Goal: Task Accomplishment & Management: Use online tool/utility

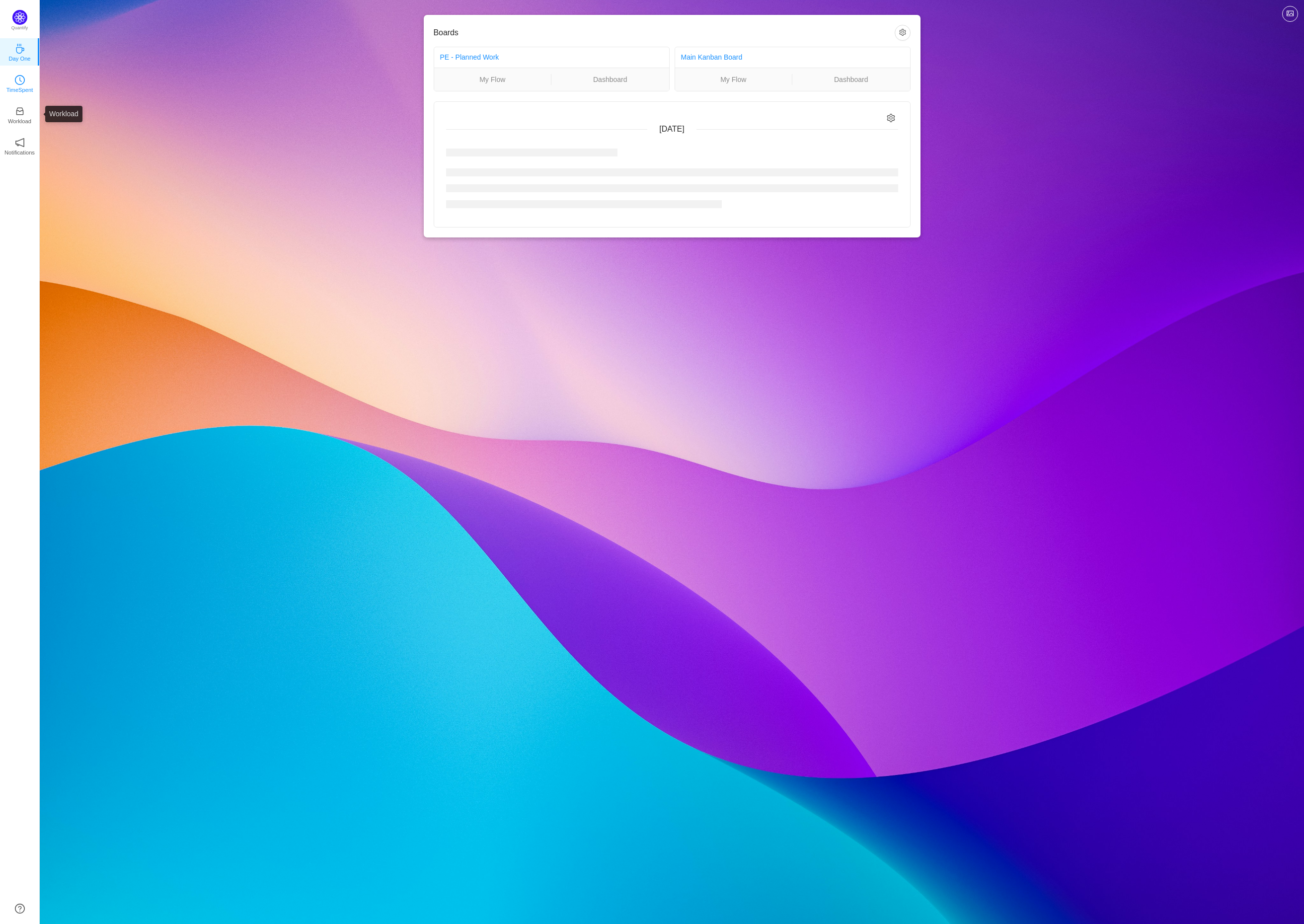
click at [22, 82] on icon "icon: clock-circle" at bounding box center [20, 80] width 10 height 10
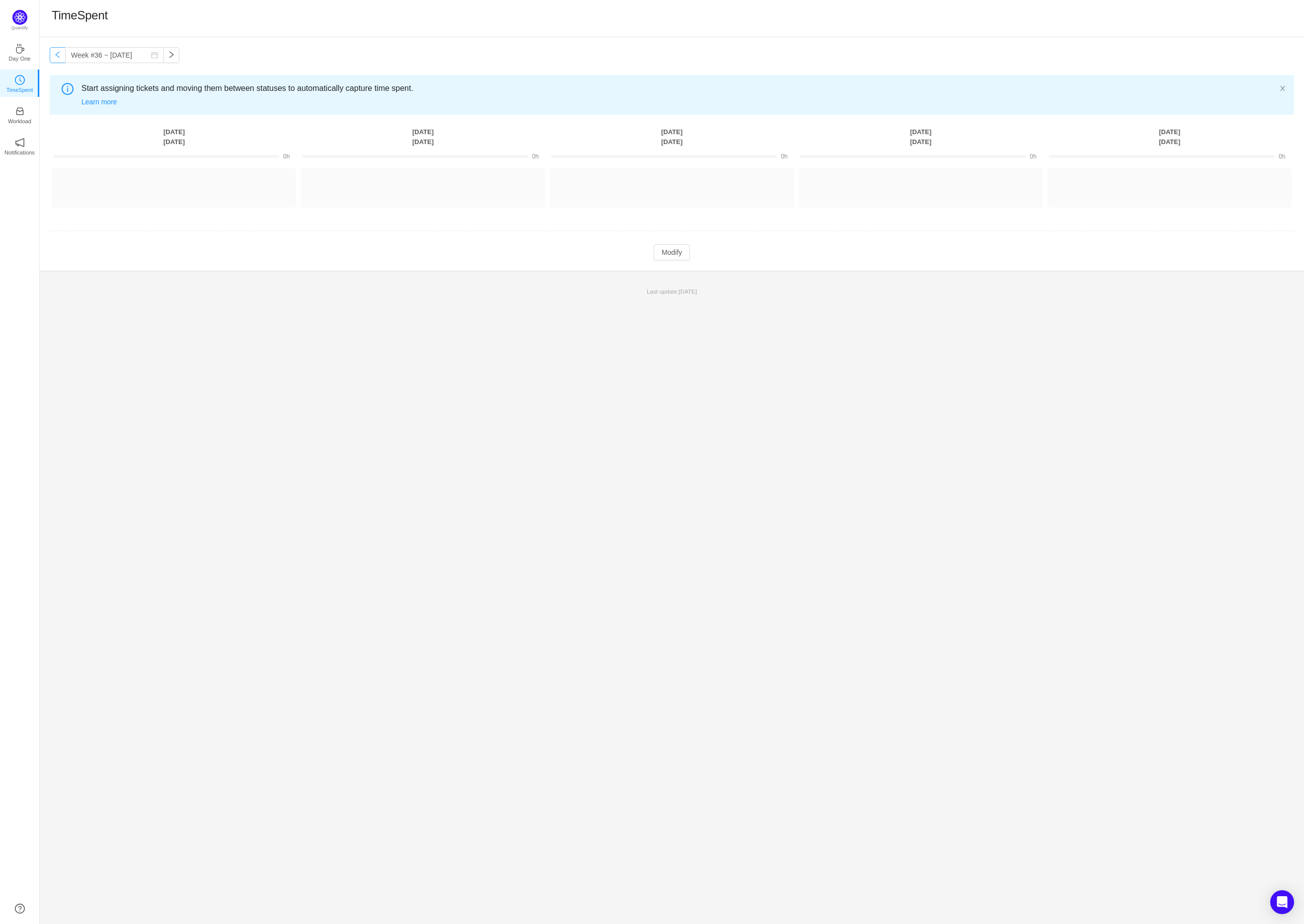
click at [63, 56] on button "button" at bounding box center [57, 55] width 16 height 16
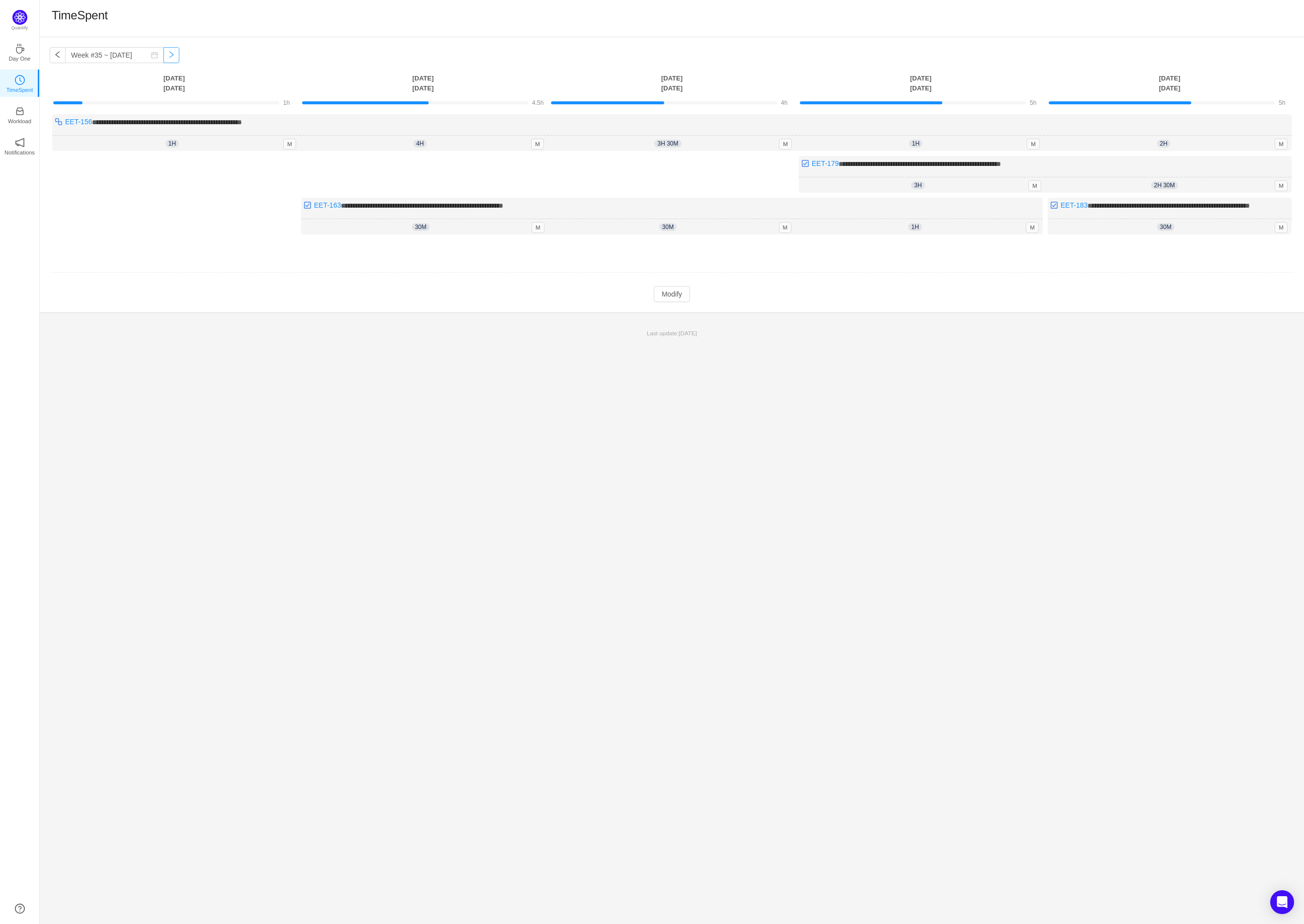
click at [178, 58] on button "button" at bounding box center [171, 55] width 16 height 16
type input "Week #36 ~ [DATE]"
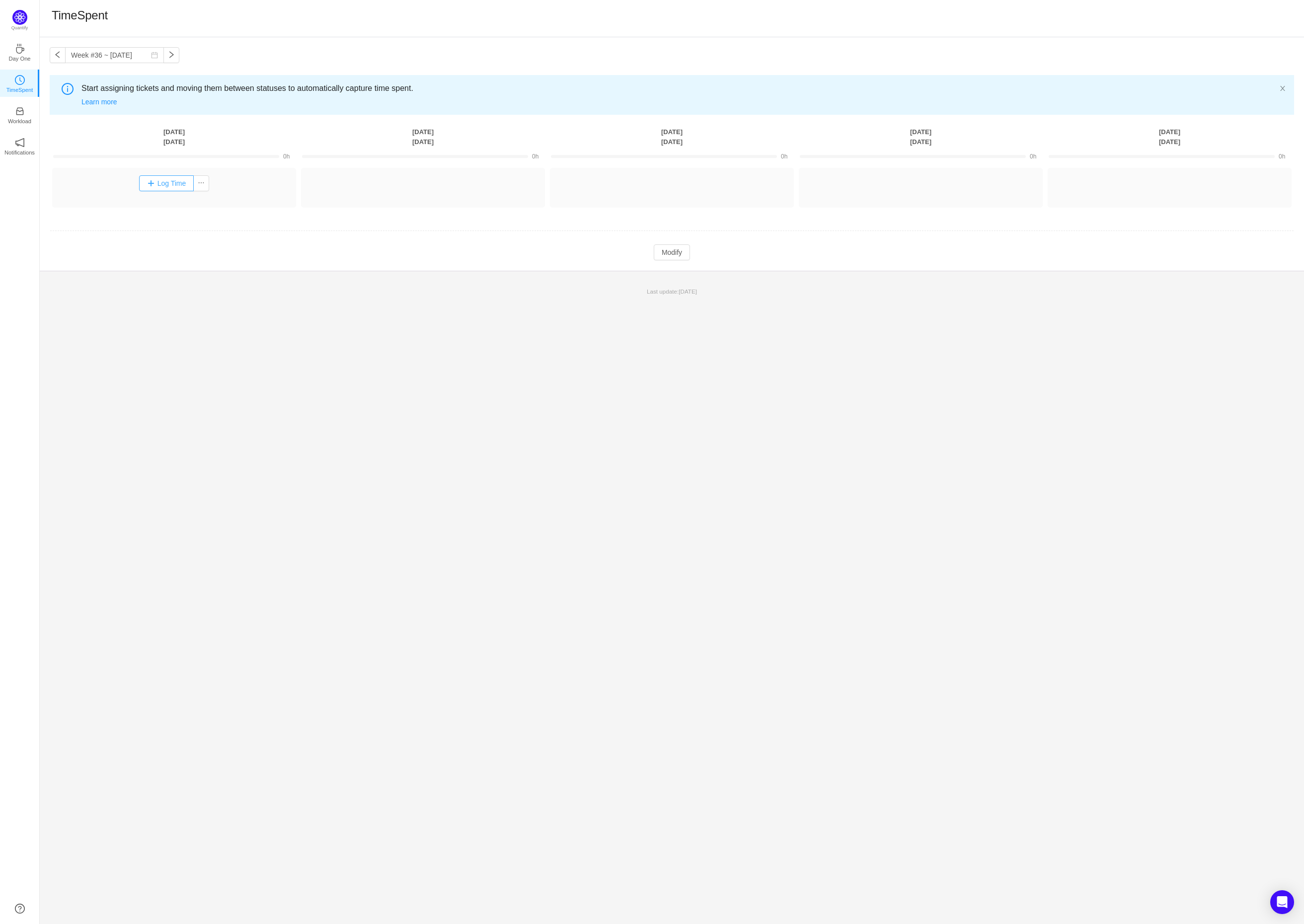
click at [173, 183] on button "Log Time" at bounding box center [167, 183] width 55 height 16
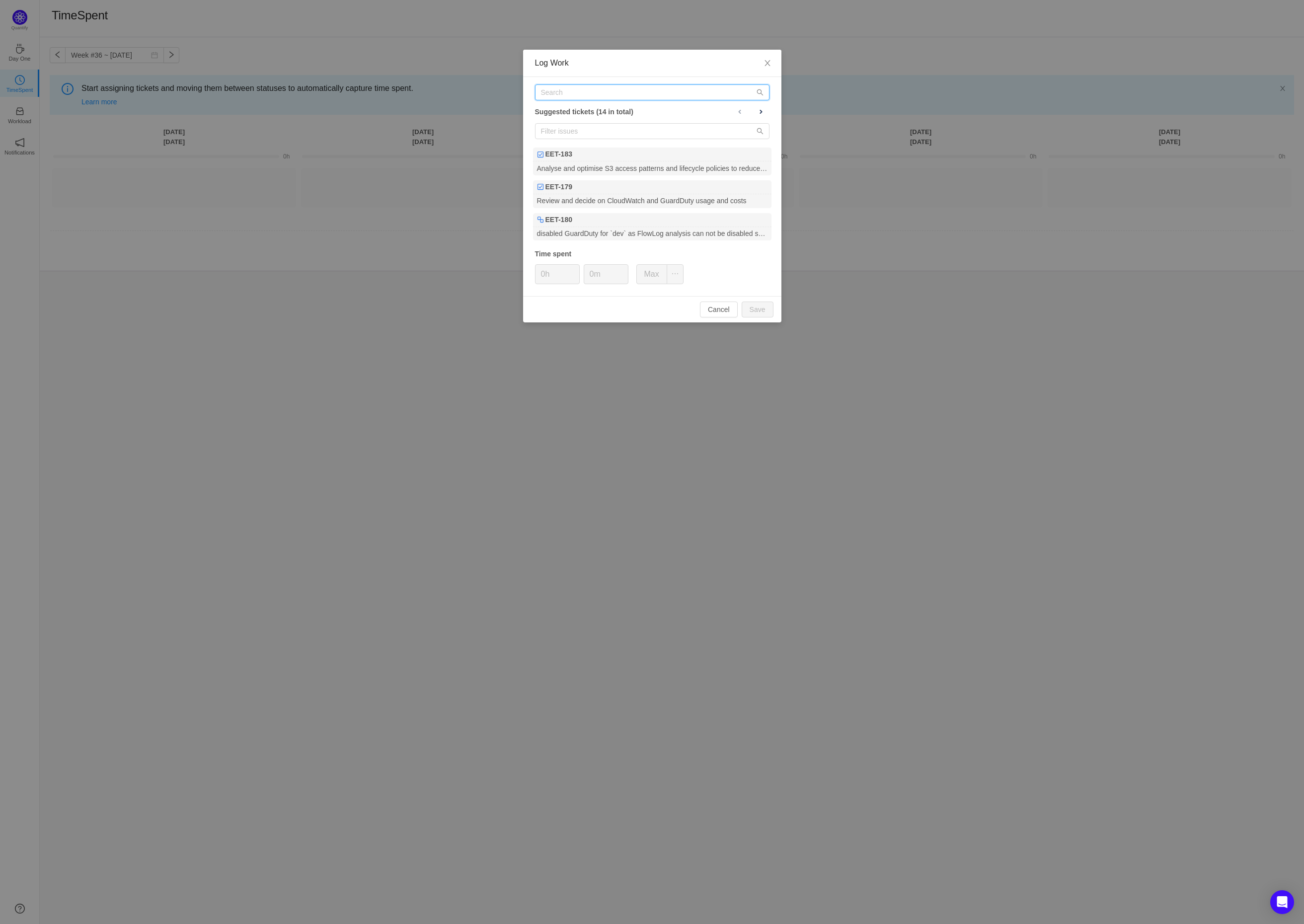
click at [582, 95] on input "text" at bounding box center [652, 92] width 235 height 16
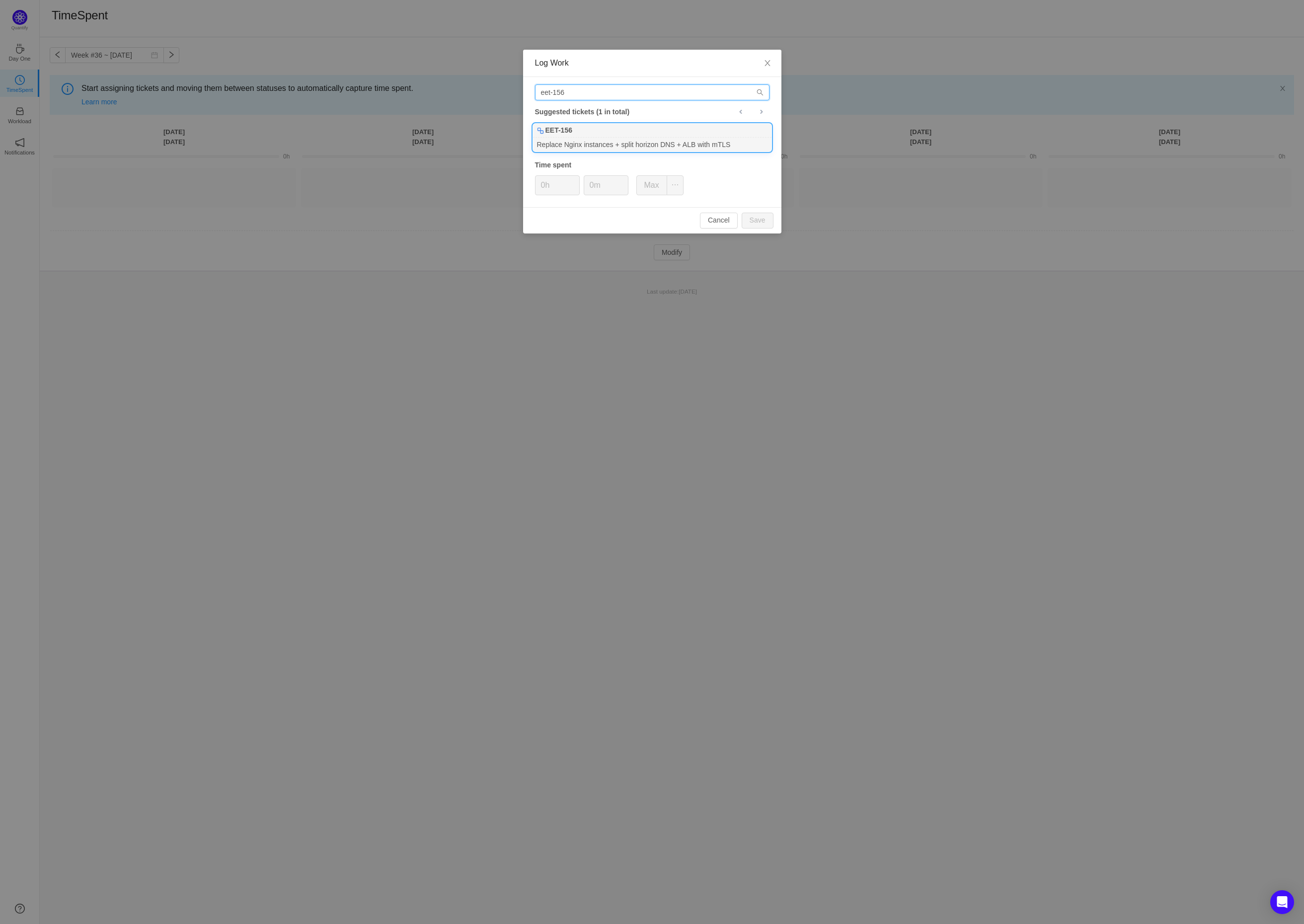
type input "eet-156"
click at [584, 132] on div "EET-156" at bounding box center [652, 131] width 238 height 14
click at [622, 181] on icon "icon: up" at bounding box center [623, 182] width 3 height 2
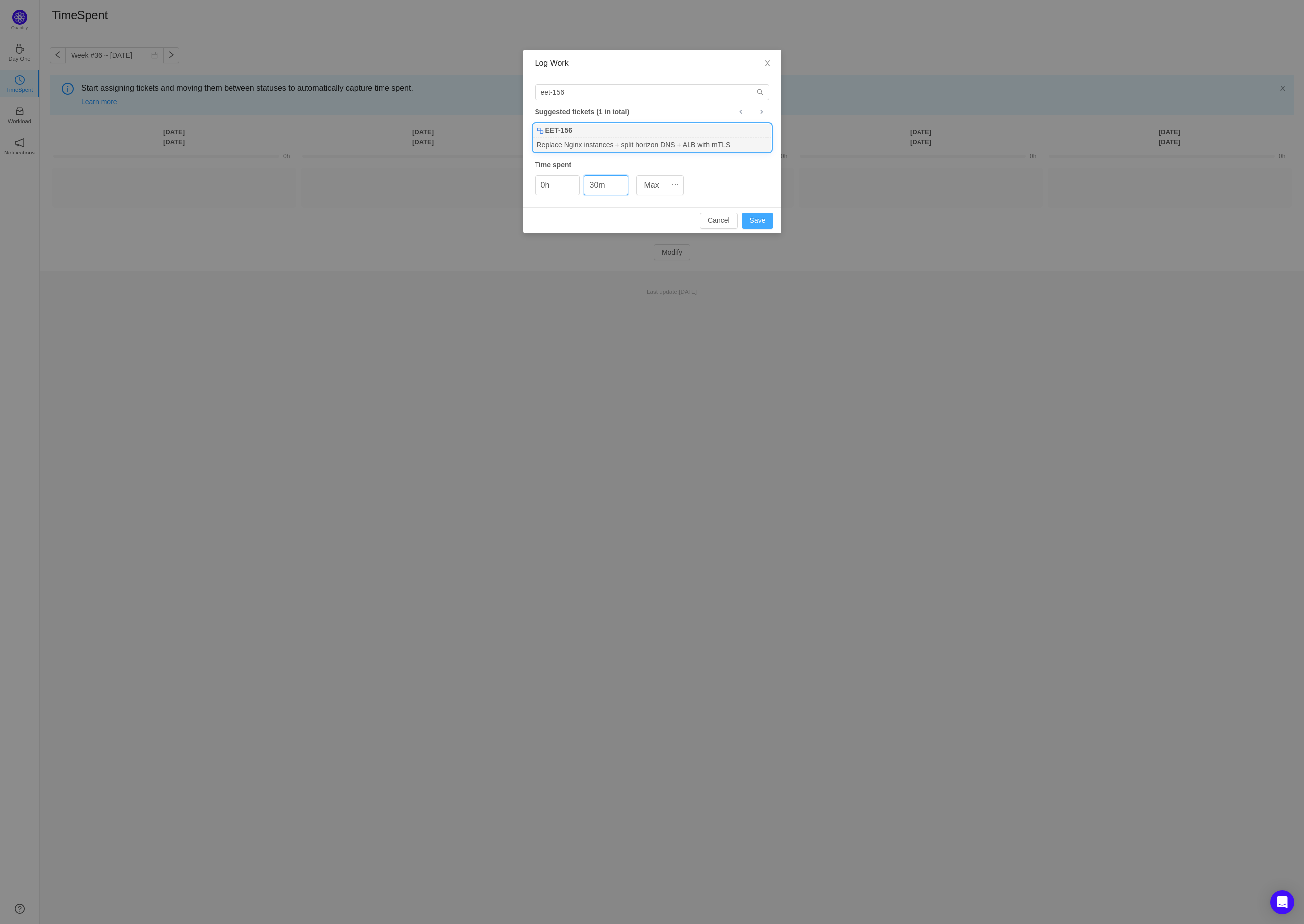
click at [758, 223] on button "Save" at bounding box center [757, 221] width 32 height 16
type input "0m"
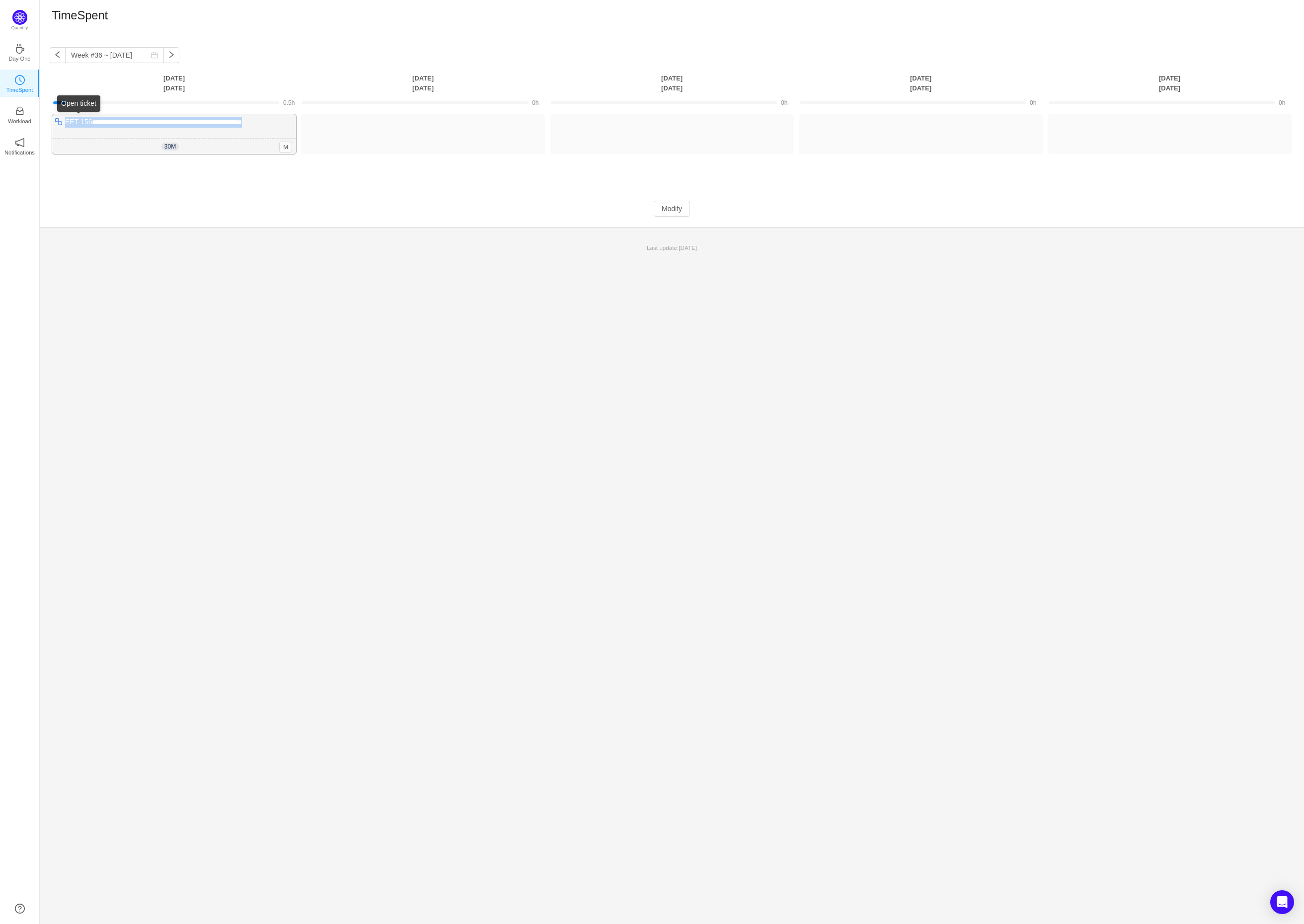
drag, startPoint x: 289, startPoint y: 122, endPoint x: 65, endPoint y: 125, distance: 224.0
click at [65, 125] on div "**********" at bounding box center [174, 134] width 244 height 40
